Goal: Task Accomplishment & Management: Use online tool/utility

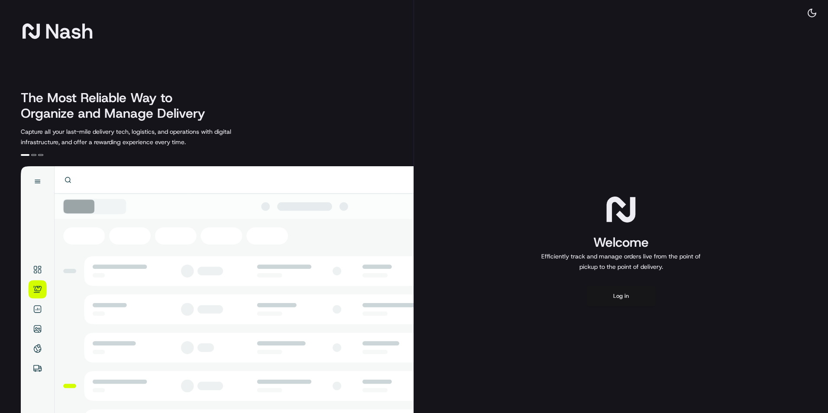
click at [617, 295] on button "Log in" at bounding box center [620, 296] width 69 height 21
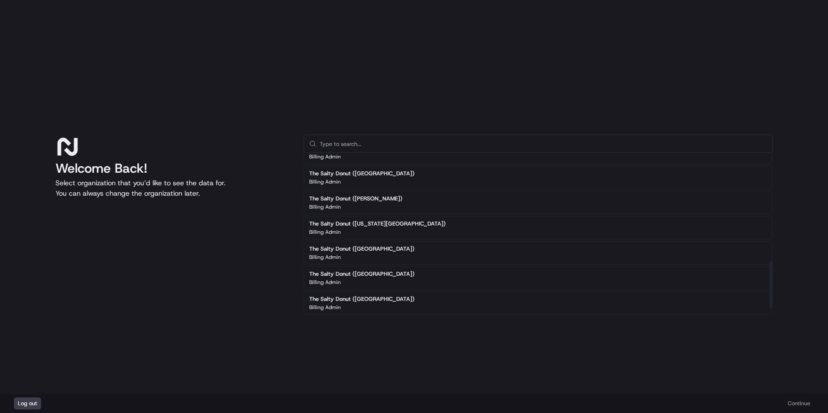
scroll to position [392, 0]
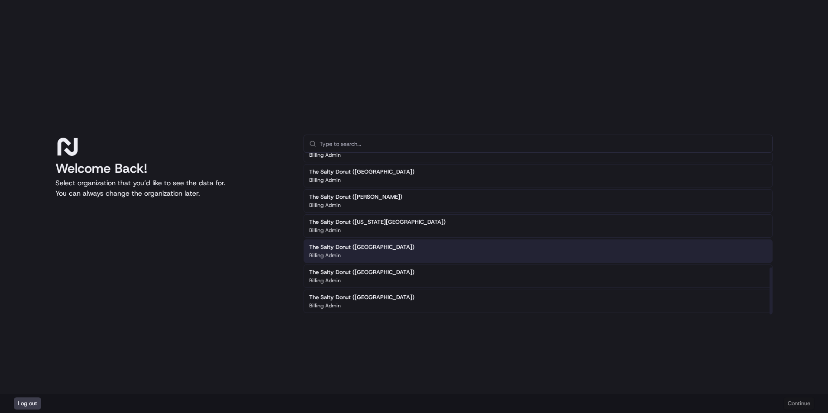
click at [387, 253] on div "Billing Admin" at bounding box center [361, 255] width 105 height 7
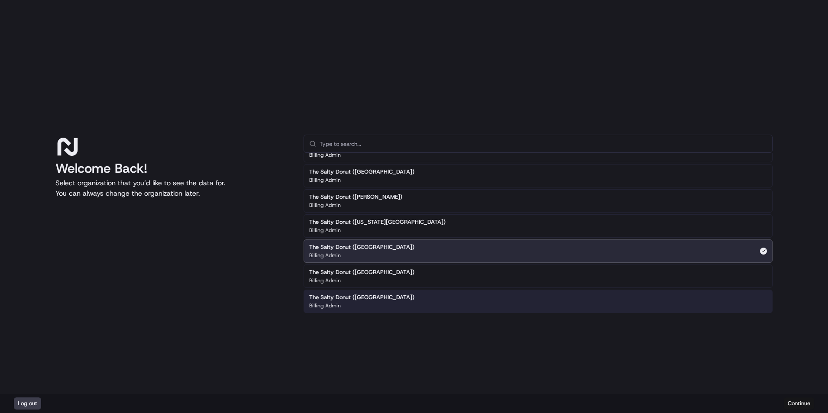
click at [802, 405] on button "Continue" at bounding box center [799, 404] width 30 height 12
